Goal: Use online tool/utility: Utilize a website feature to perform a specific function

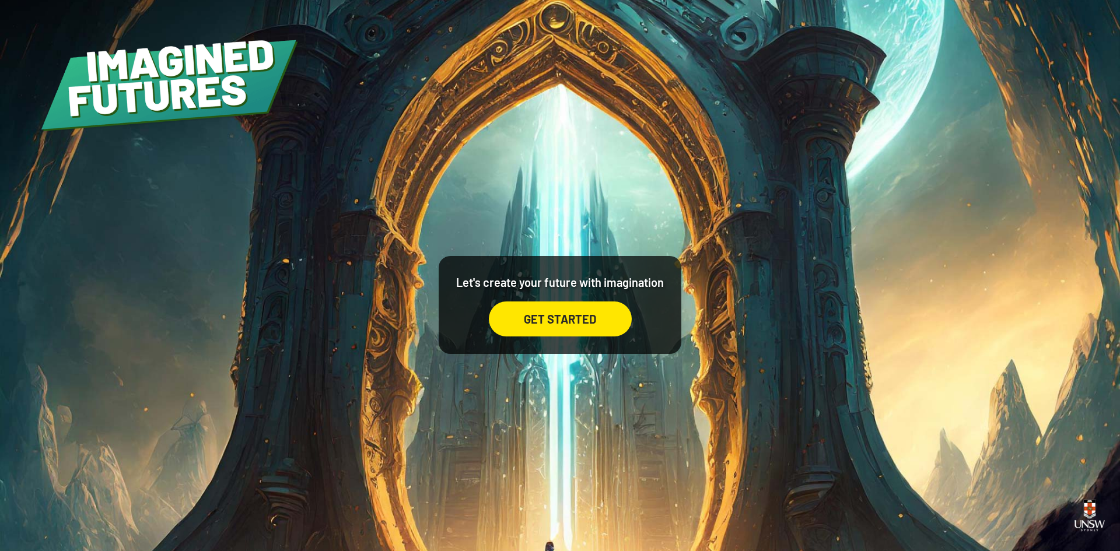
click at [585, 324] on div "GET STARTED" at bounding box center [560, 319] width 143 height 35
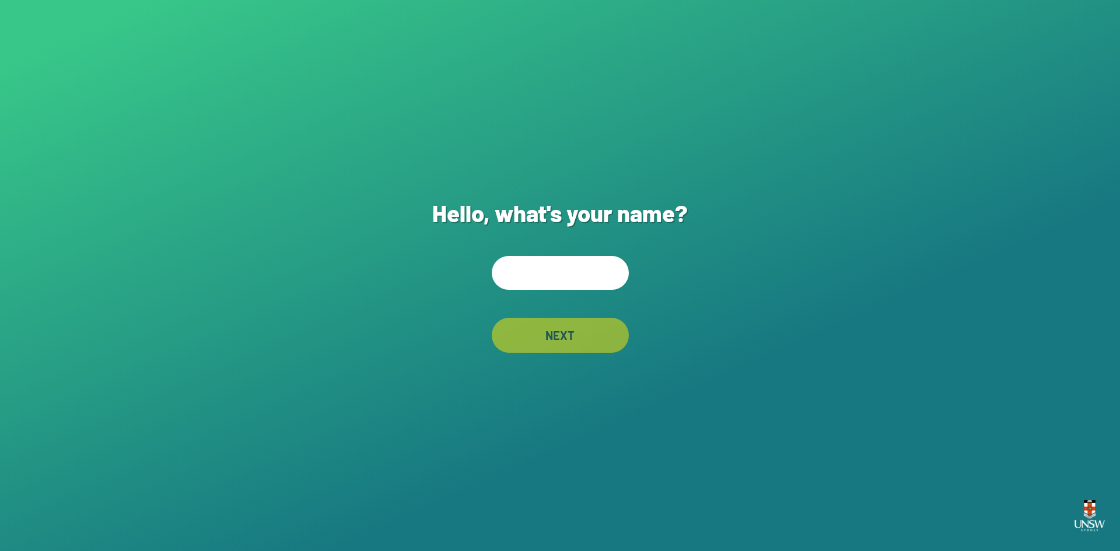
click at [562, 275] on input "text" at bounding box center [560, 273] width 137 height 34
type input "*****"
click at [551, 340] on div "NEXT" at bounding box center [560, 335] width 137 height 35
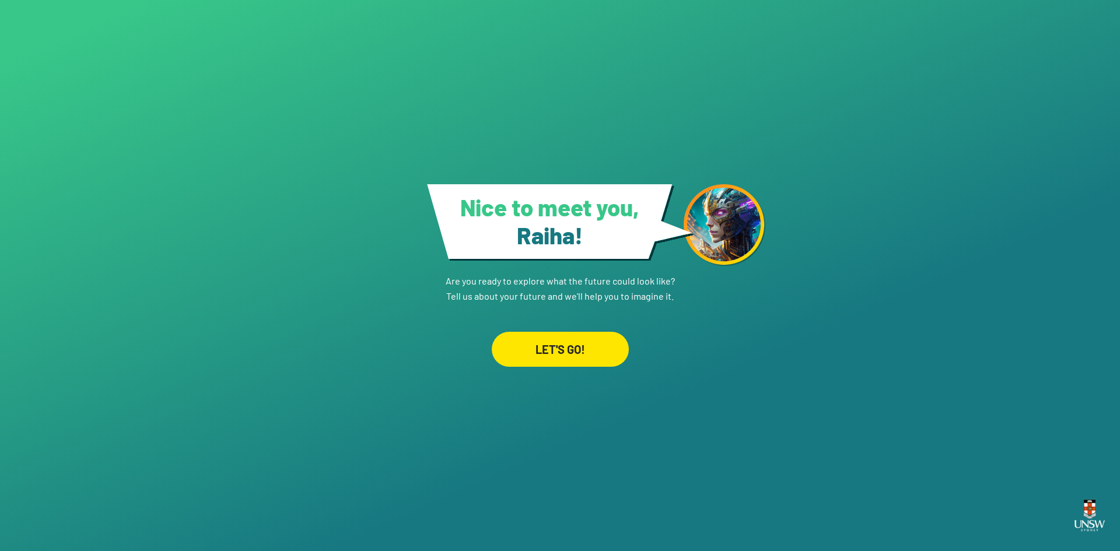
click at [577, 347] on div "LET'S GO!" at bounding box center [560, 349] width 137 height 35
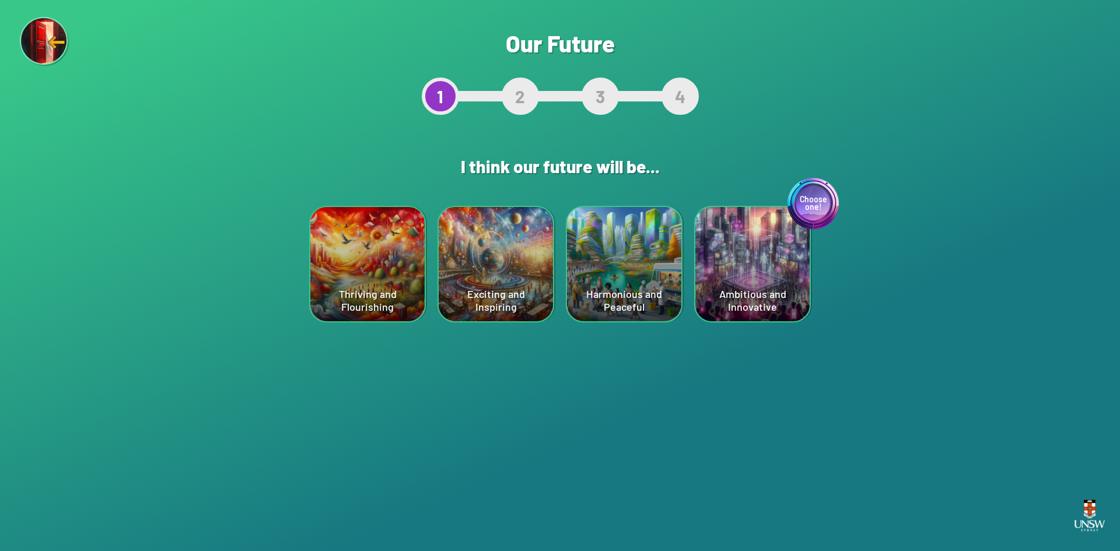
click at [516, 279] on div "Exciting and Inspiring" at bounding box center [496, 264] width 114 height 114
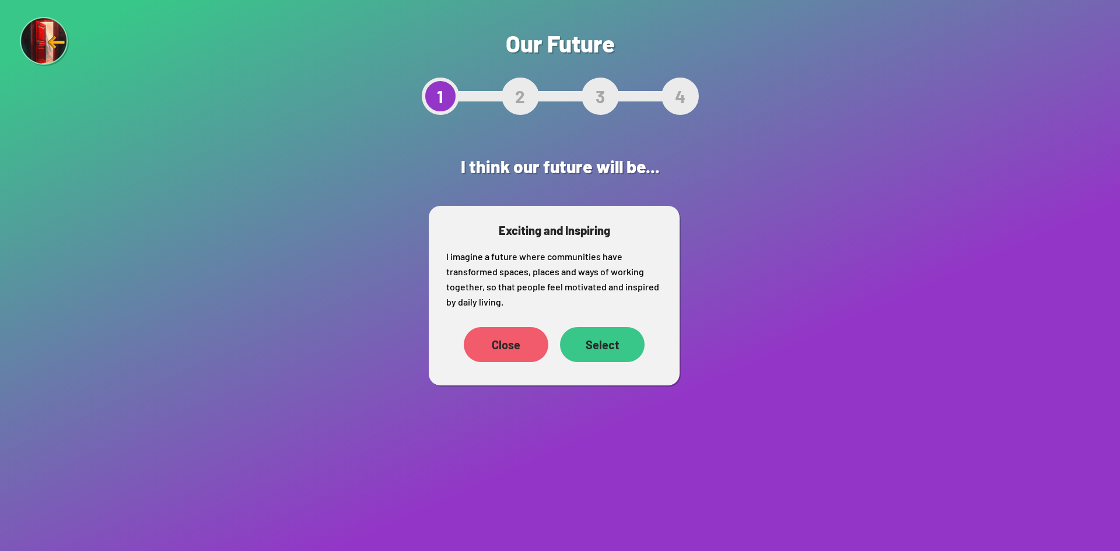
click at [606, 349] on div "Select" at bounding box center [602, 344] width 85 height 35
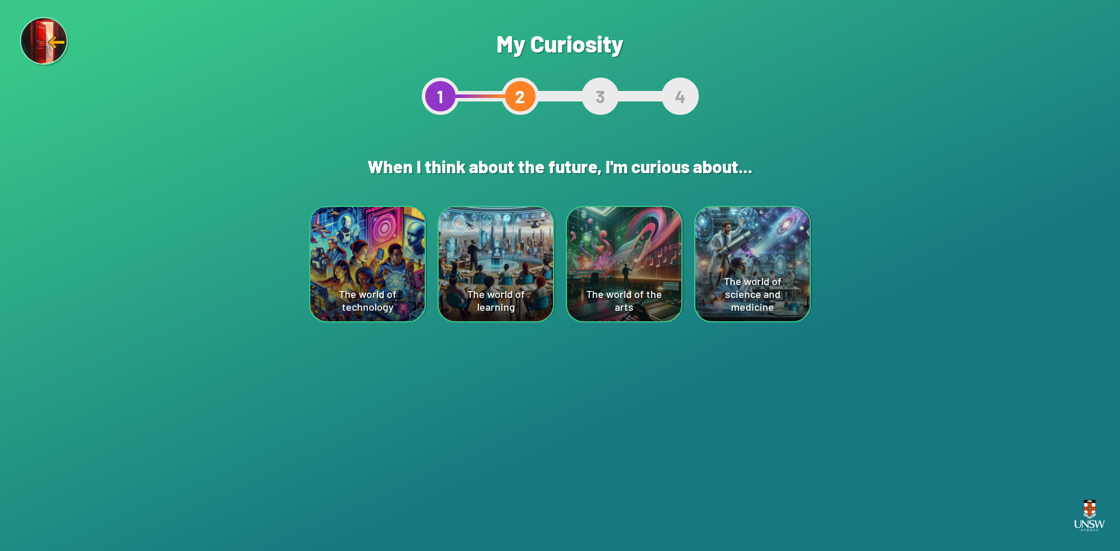
click at [357, 256] on div "The world of technology" at bounding box center [367, 264] width 114 height 114
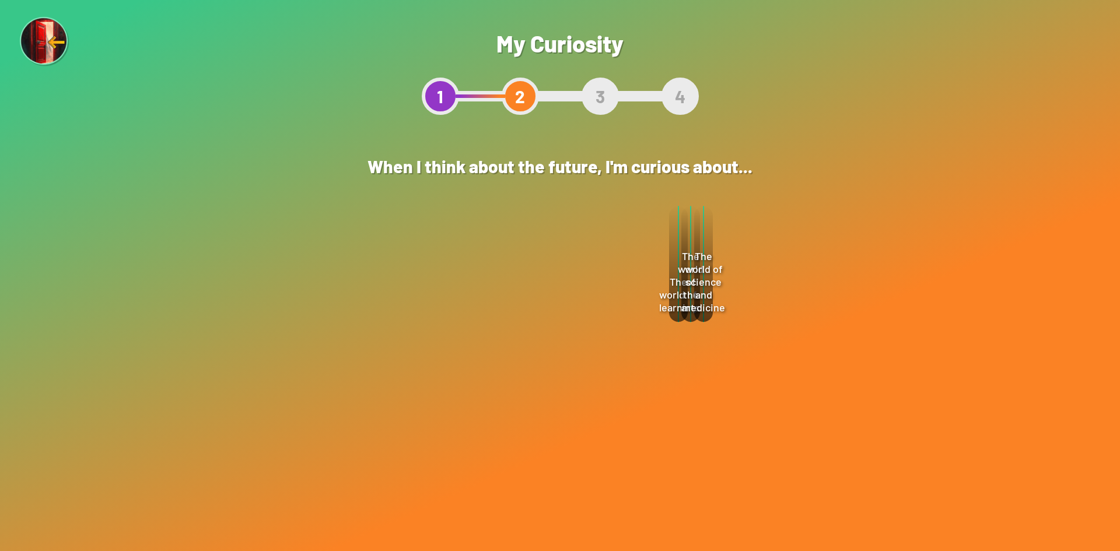
click at [603, 330] on div "Select" at bounding box center [589, 329] width 85 height 35
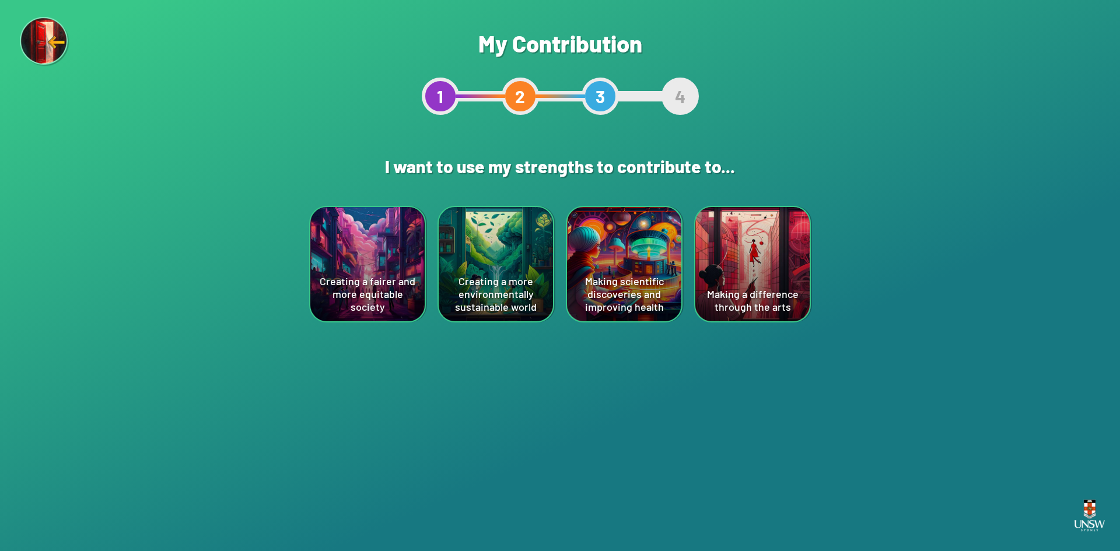
click at [593, 261] on div "Making scientific discoveries and improving health" at bounding box center [624, 264] width 114 height 114
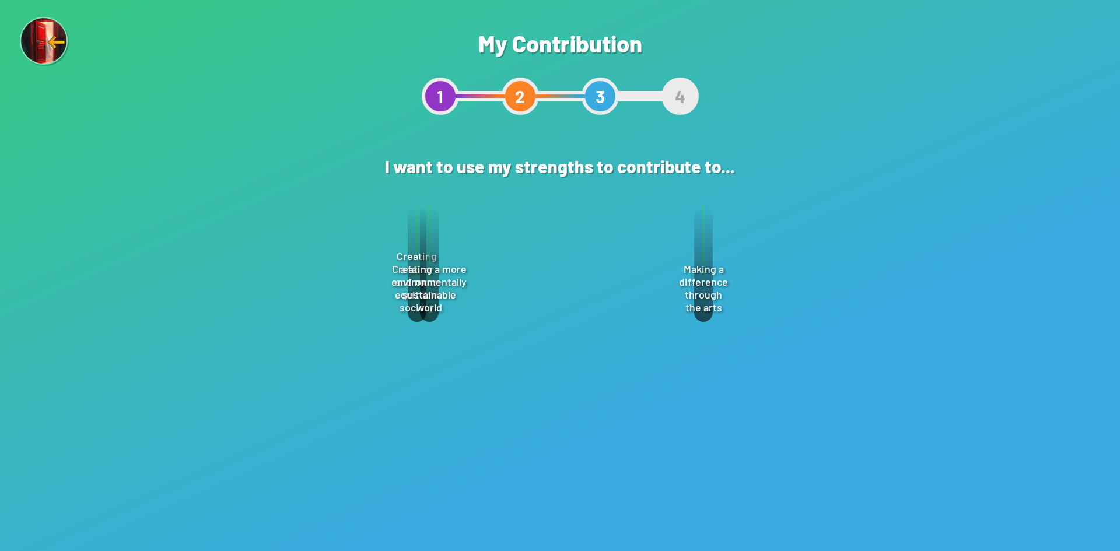
click at [611, 327] on div "Select" at bounding box center [614, 328] width 85 height 35
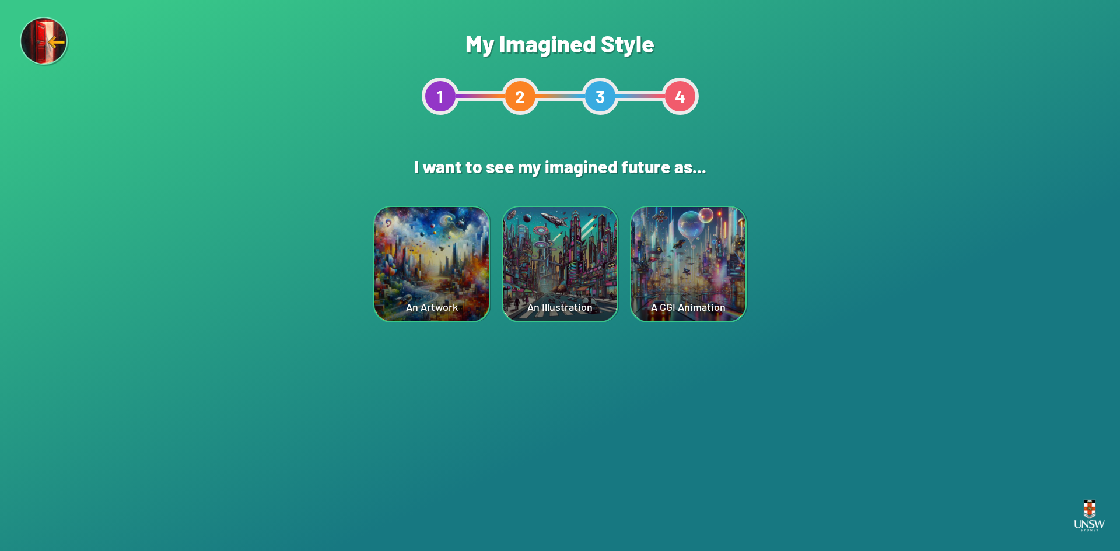
click at [666, 285] on div "A CGI Animation" at bounding box center [688, 264] width 114 height 114
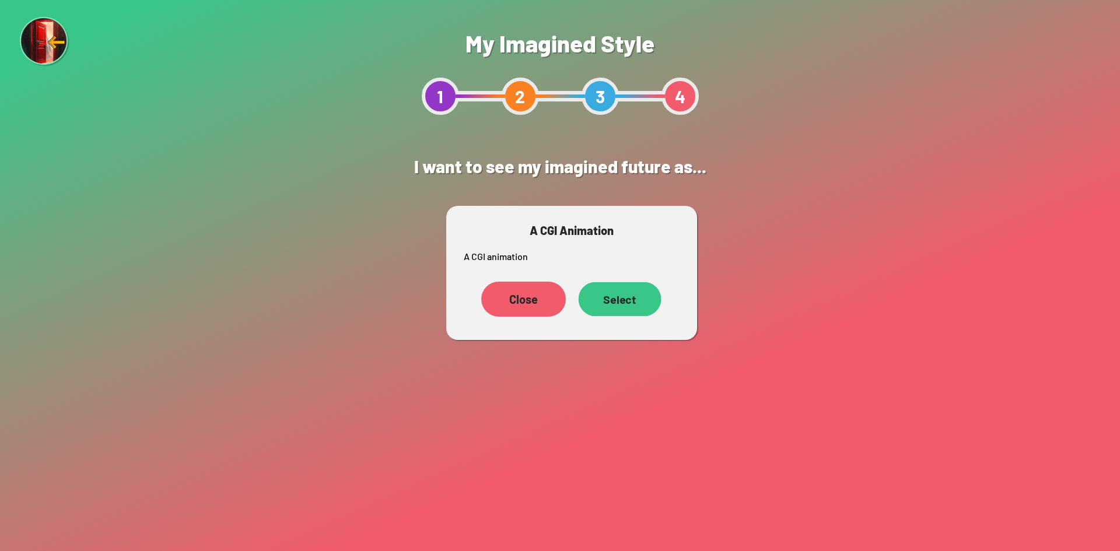
click at [610, 310] on div "Select" at bounding box center [620, 299] width 83 height 34
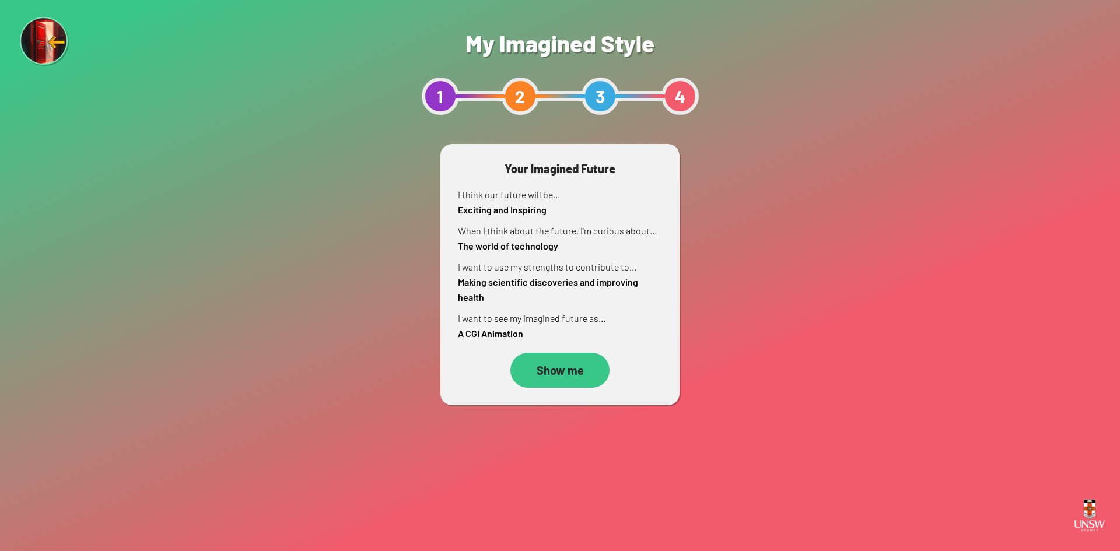
click at [544, 379] on div "Show me" at bounding box center [560, 370] width 99 height 35
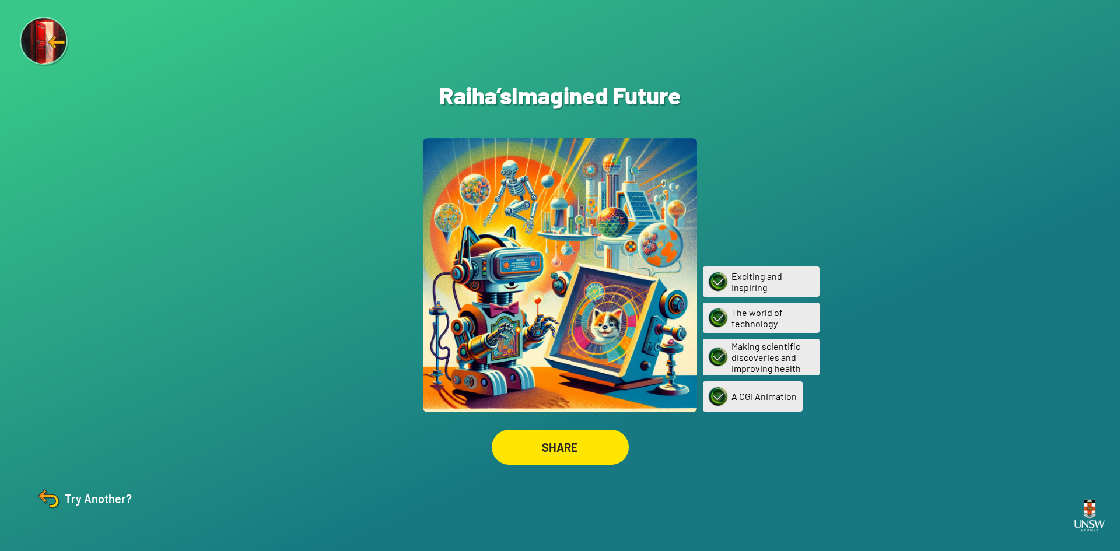
click at [554, 443] on div "SHARE" at bounding box center [560, 447] width 137 height 35
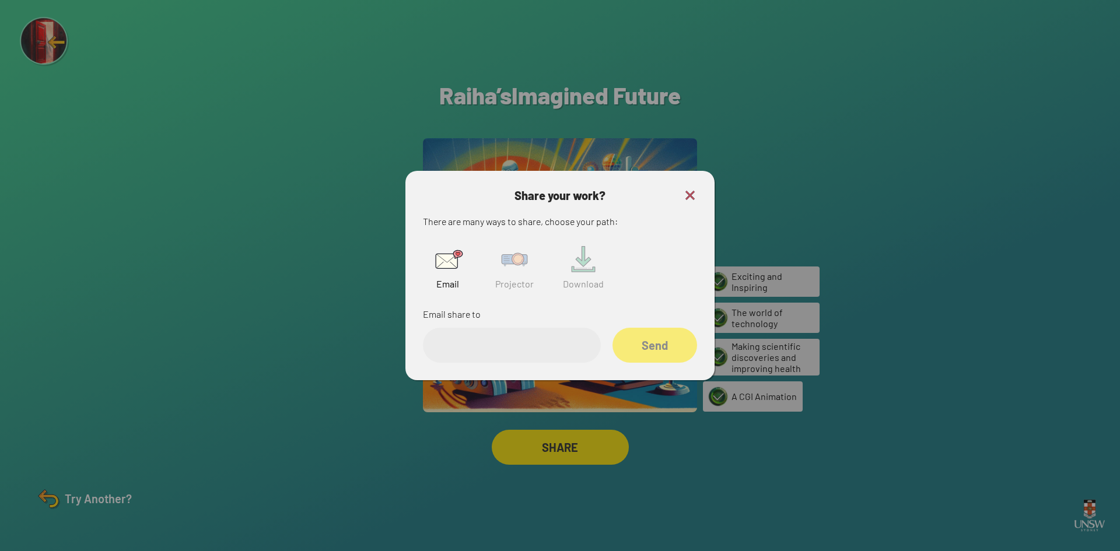
click at [528, 261] on img at bounding box center [514, 259] width 37 height 37
click at [559, 349] on input "text" at bounding box center [512, 345] width 178 height 35
paste input "******"
type input "******"
click at [662, 347] on div "Share" at bounding box center [655, 345] width 85 height 35
